Goal: Task Accomplishment & Management: Use online tool/utility

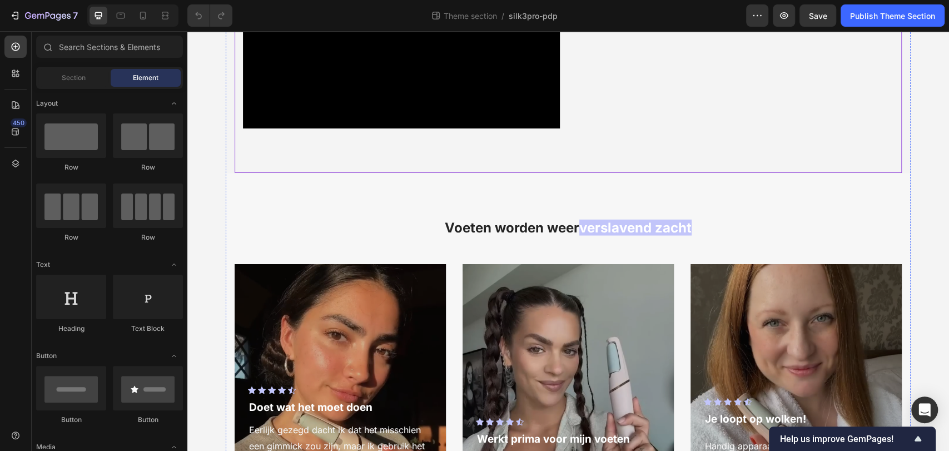
scroll to position [1371, 0]
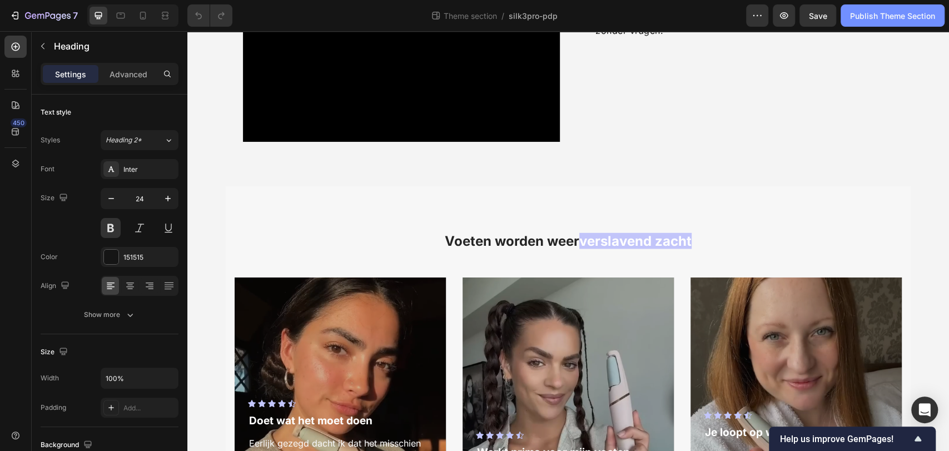
click at [869, 26] on button "Publish Theme Section" at bounding box center [893, 15] width 104 height 22
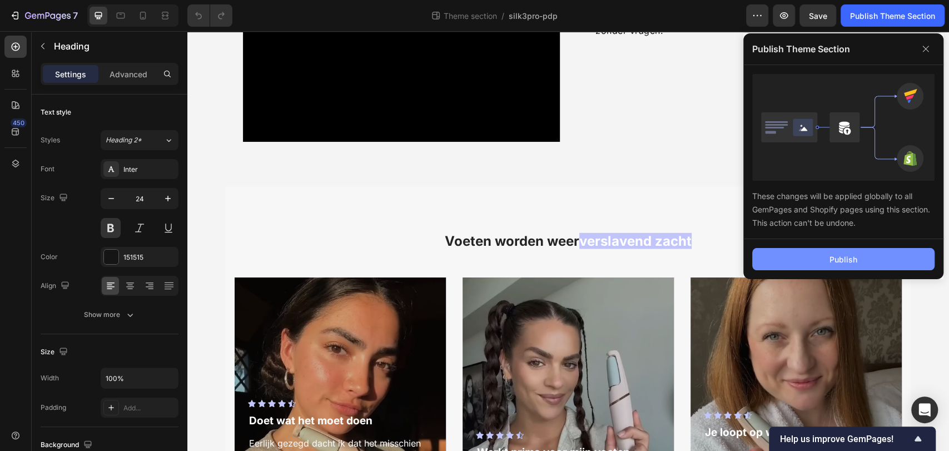
click at [808, 256] on button "Publish" at bounding box center [843, 259] width 182 height 22
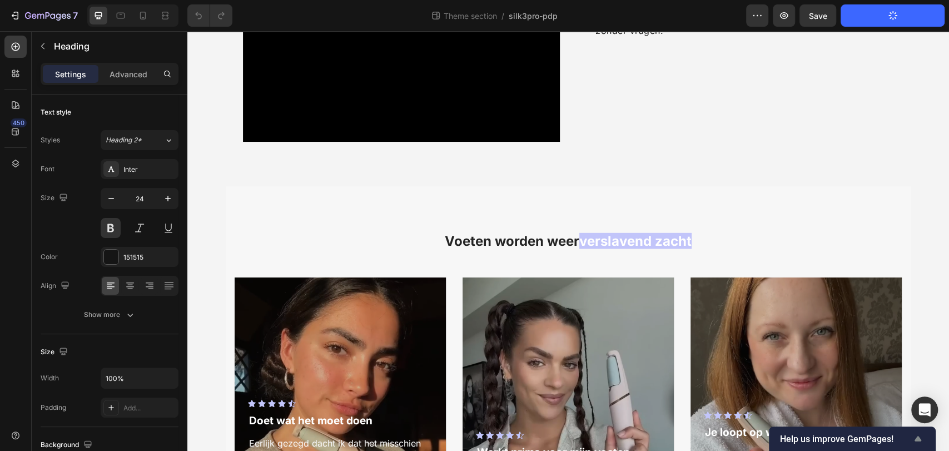
click at [916, 441] on icon "Show survey - Help us improve GemPages!" at bounding box center [917, 438] width 13 height 13
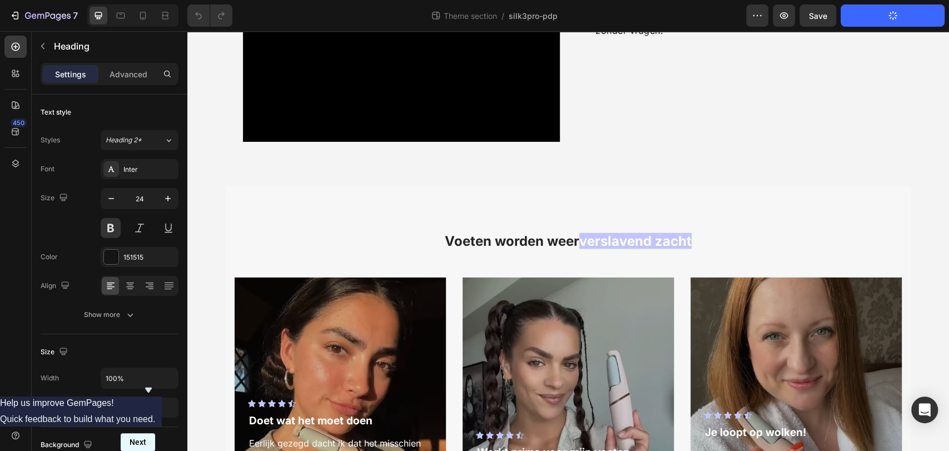
click at [155, 433] on button "Next" at bounding box center [138, 442] width 34 height 18
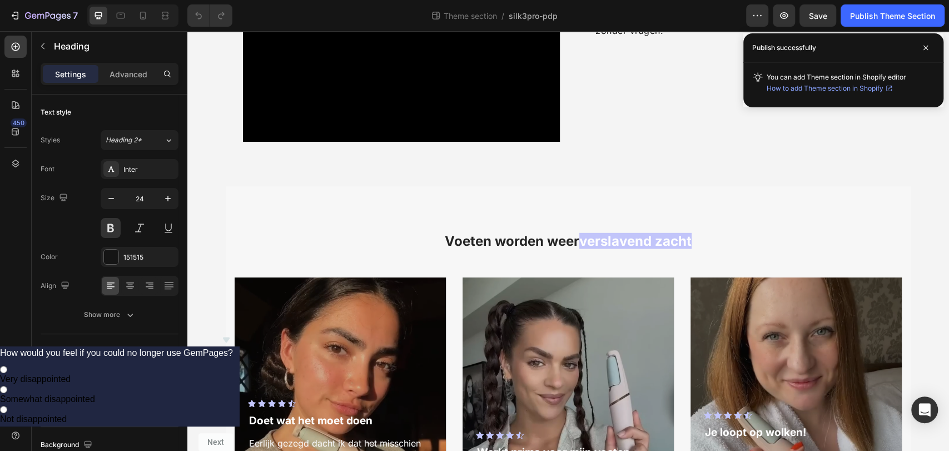
click at [95, 394] on span "Somewhat disappointed" at bounding box center [47, 398] width 95 height 9
click at [7, 386] on input "Somewhat disappointed" at bounding box center [3, 389] width 7 height 7
radio input "true"
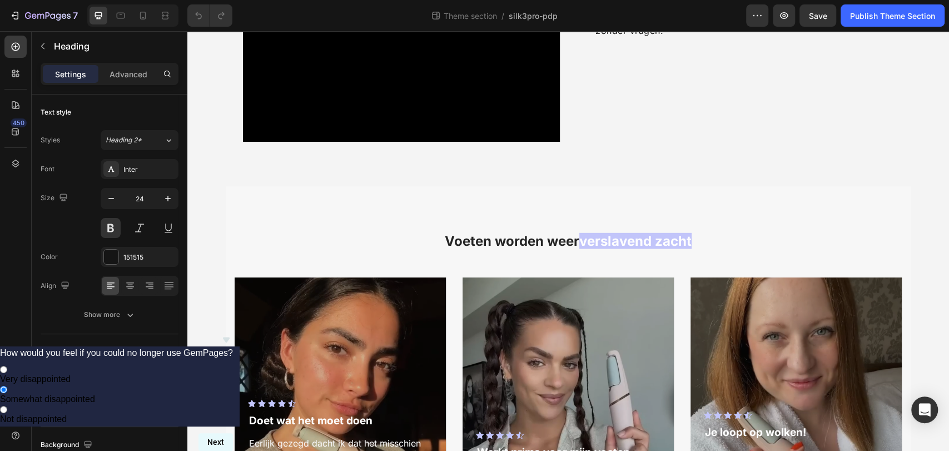
click at [233, 433] on button "Next" at bounding box center [216, 442] width 34 height 18
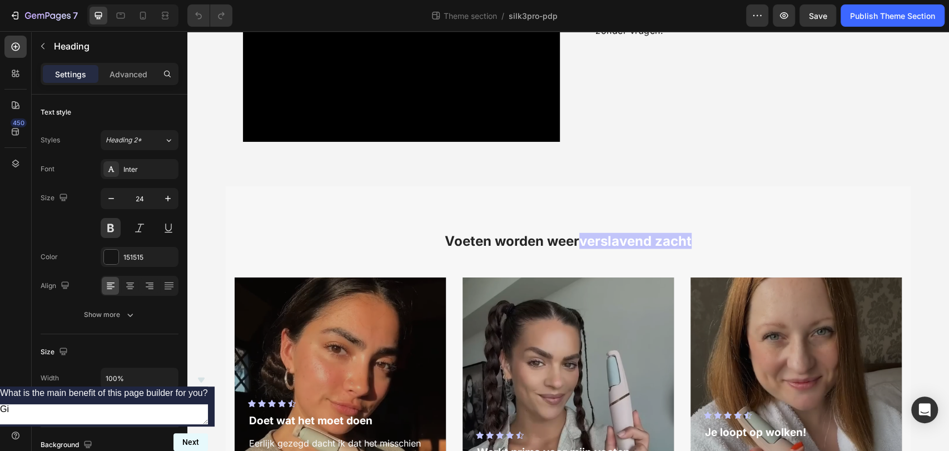
type textarea "G"
type textarea "Givng acces to mulltiple sections and the really customize sections"
click at [208, 433] on button "Next" at bounding box center [190, 442] width 34 height 18
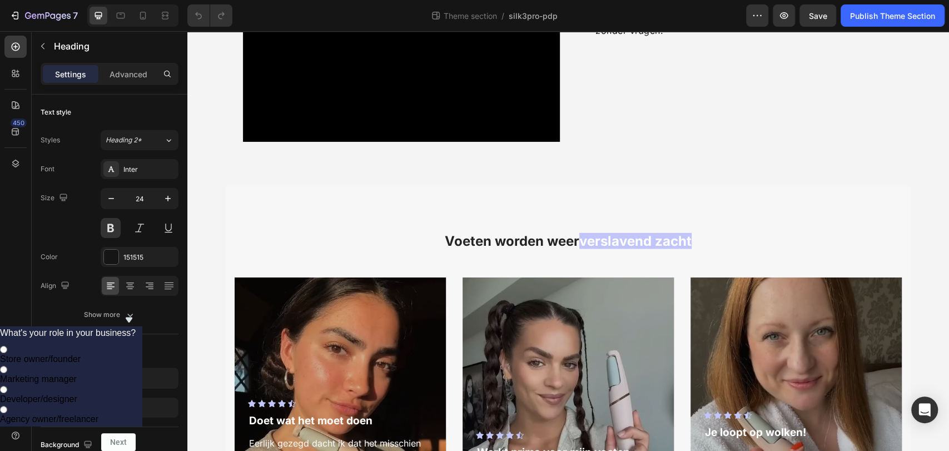
click at [7, 346] on input "Store owner/founder" at bounding box center [3, 349] width 7 height 7
radio input "true"
click at [136, 433] on button "Next" at bounding box center [118, 442] width 34 height 18
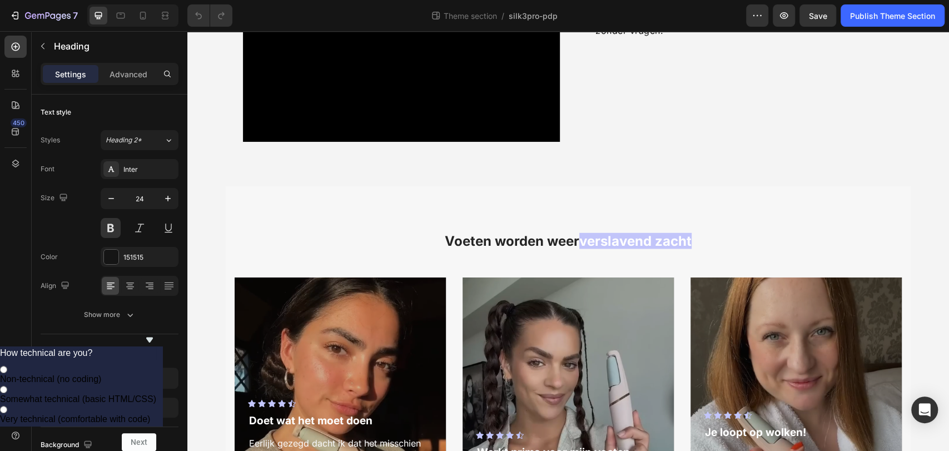
click at [156, 394] on span "Somewhat technical (basic HTML/CSS)" at bounding box center [78, 398] width 156 height 9
click at [7, 386] on input "Somewhat technical (basic HTML/CSS)" at bounding box center [3, 389] width 7 height 7
radio input "true"
click at [156, 433] on button "Next" at bounding box center [139, 442] width 34 height 18
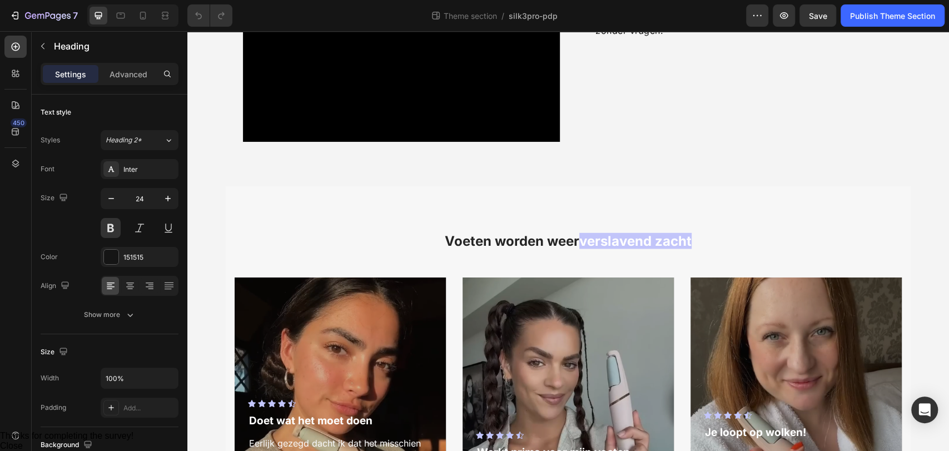
click at [23, 441] on button "Close" at bounding box center [11, 446] width 23 height 10
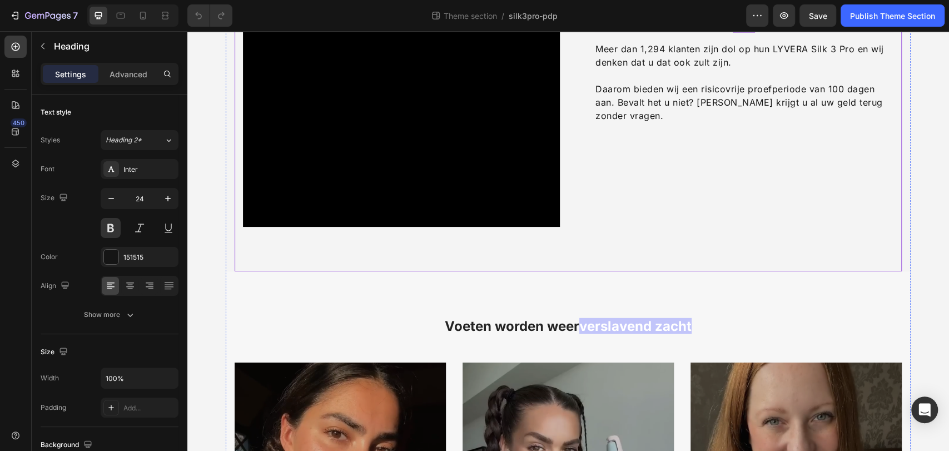
scroll to position [1288, 0]
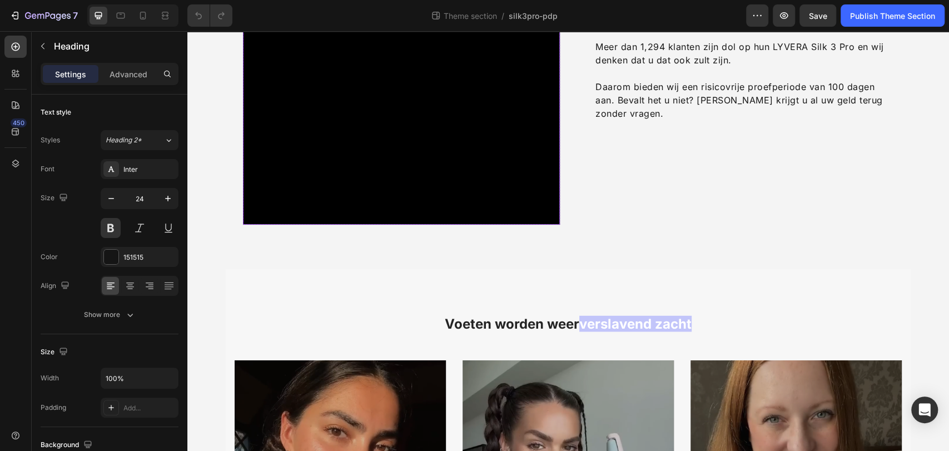
click at [433, 221] on video at bounding box center [401, 66] width 317 height 317
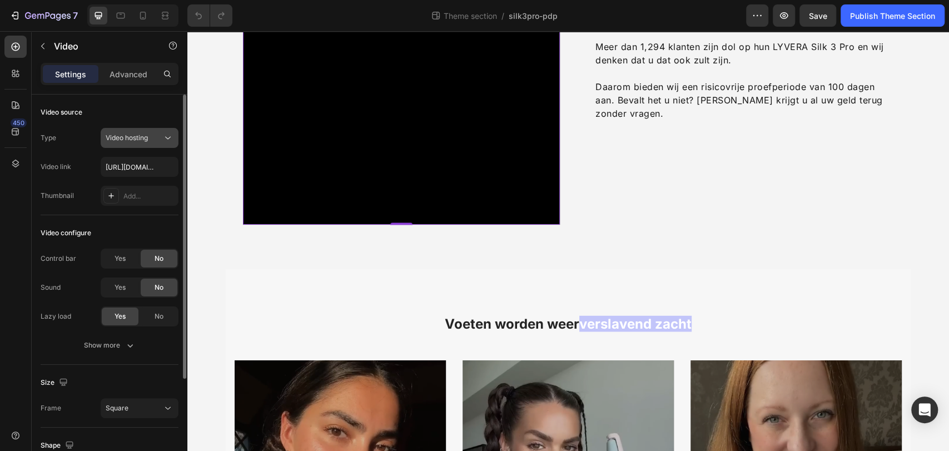
click at [153, 143] on button "Video hosting" at bounding box center [140, 138] width 78 height 20
click at [55, 191] on div "Thumbnail" at bounding box center [57, 196] width 33 height 10
click at [151, 169] on input "[URL][DOMAIN_NAME]" at bounding box center [140, 167] width 78 height 20
click at [72, 194] on div "Thumbnail" at bounding box center [57, 196] width 33 height 10
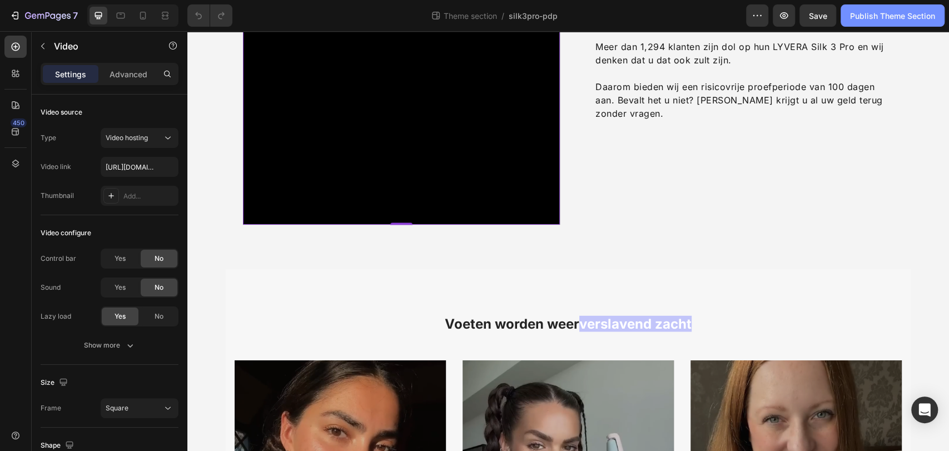
click at [869, 13] on div "Publish Theme Section" at bounding box center [892, 16] width 85 height 12
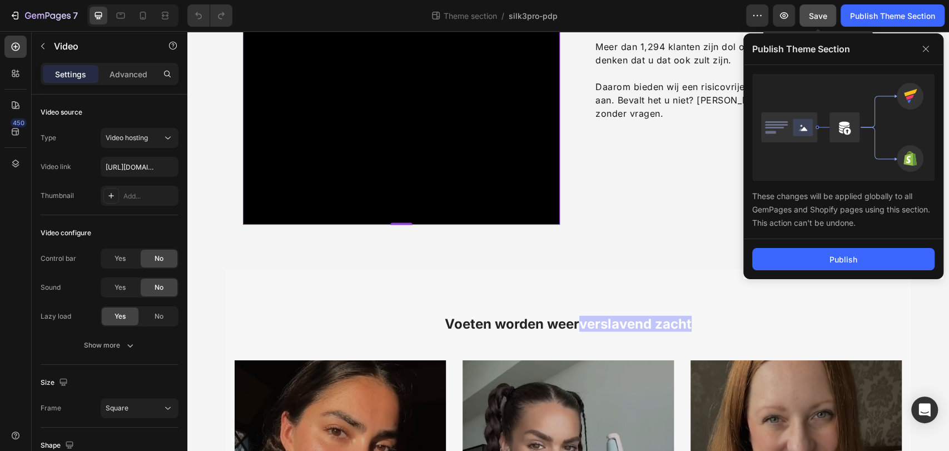
click at [825, 13] on span "Save" at bounding box center [818, 15] width 18 height 9
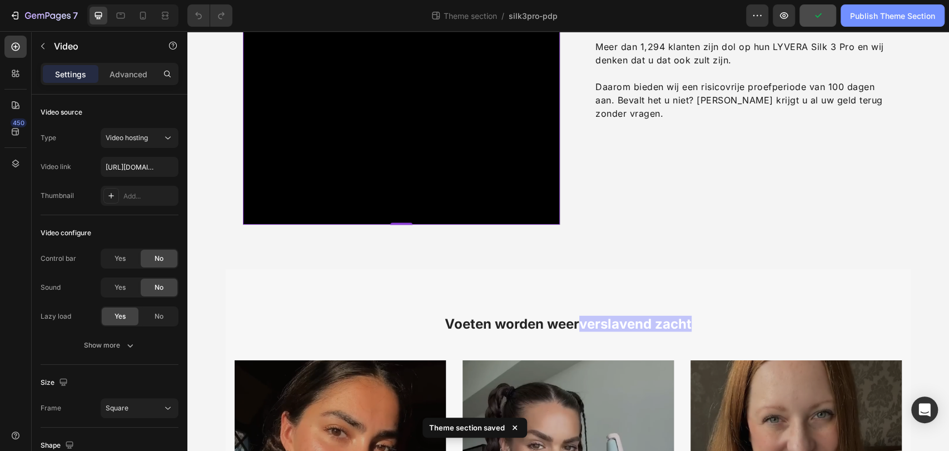
click at [871, 14] on div "Publish Theme Section" at bounding box center [892, 16] width 85 height 12
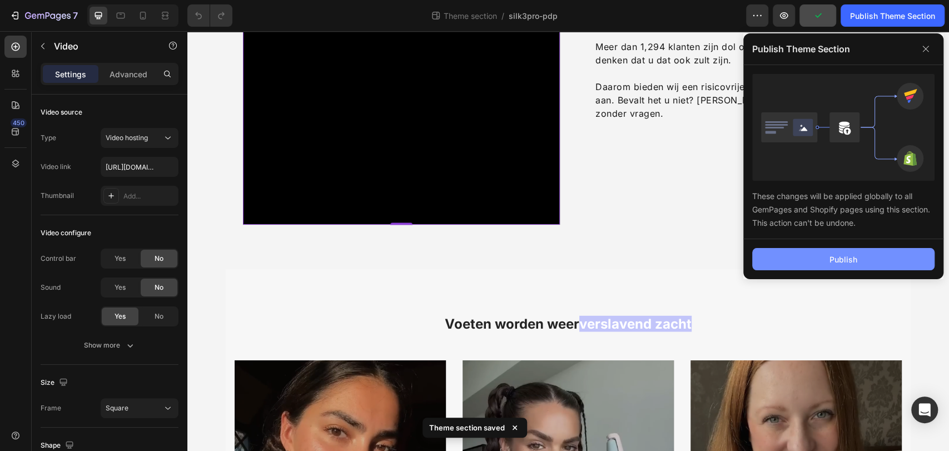
click at [817, 260] on button "Publish" at bounding box center [843, 259] width 182 height 22
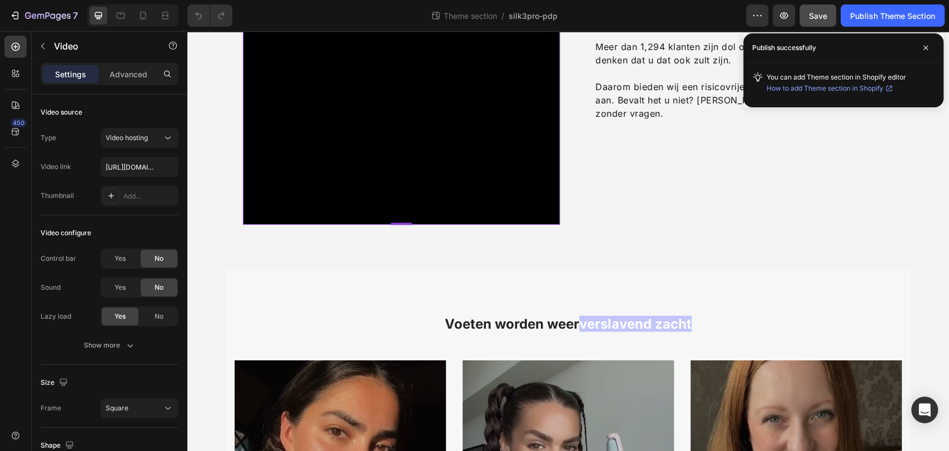
click at [811, 89] on span "How to add Theme section in Shopify" at bounding box center [825, 88] width 117 height 11
click at [841, 225] on div "Gegarandeerde resultaten. Probeer het zonder risico. Heading Meer dan 1,294 kla…" at bounding box center [735, 66] width 317 height 317
